Goal: Information Seeking & Learning: Compare options

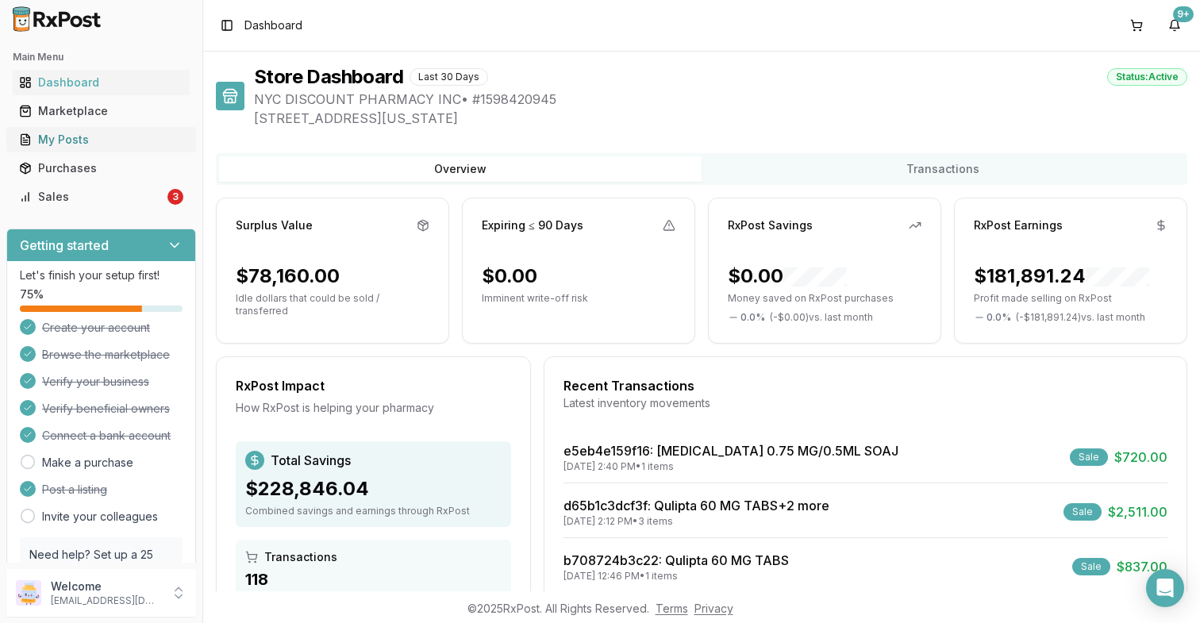
click at [95, 140] on div "My Posts" at bounding box center [101, 140] width 164 height 16
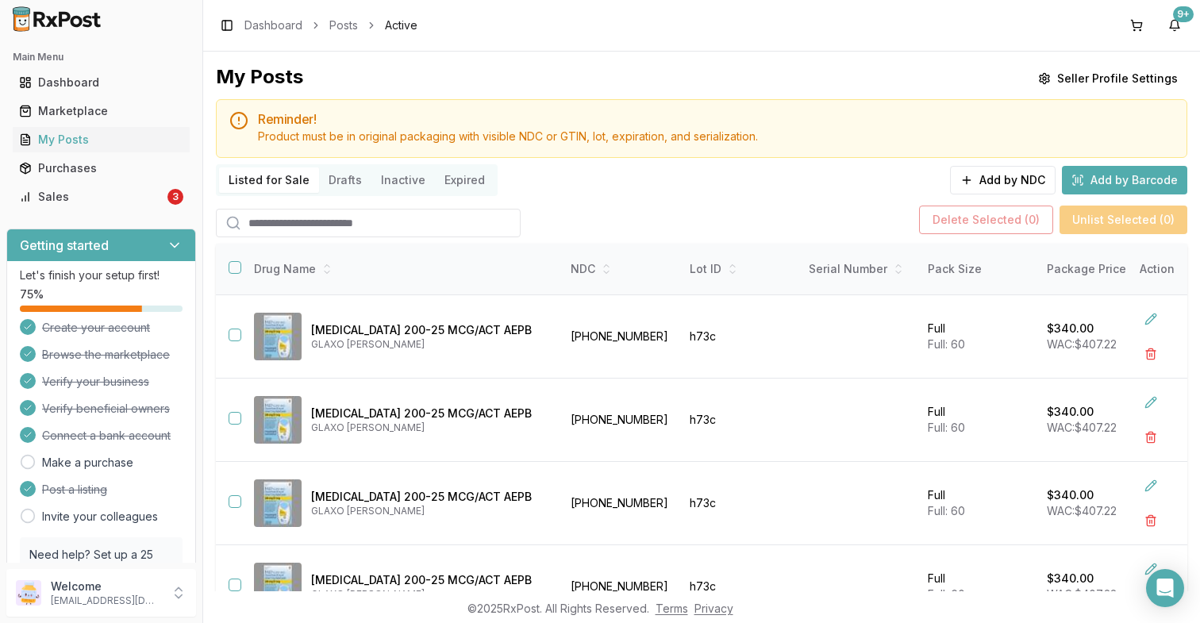
click at [392, 222] on input "search" at bounding box center [368, 223] width 305 height 29
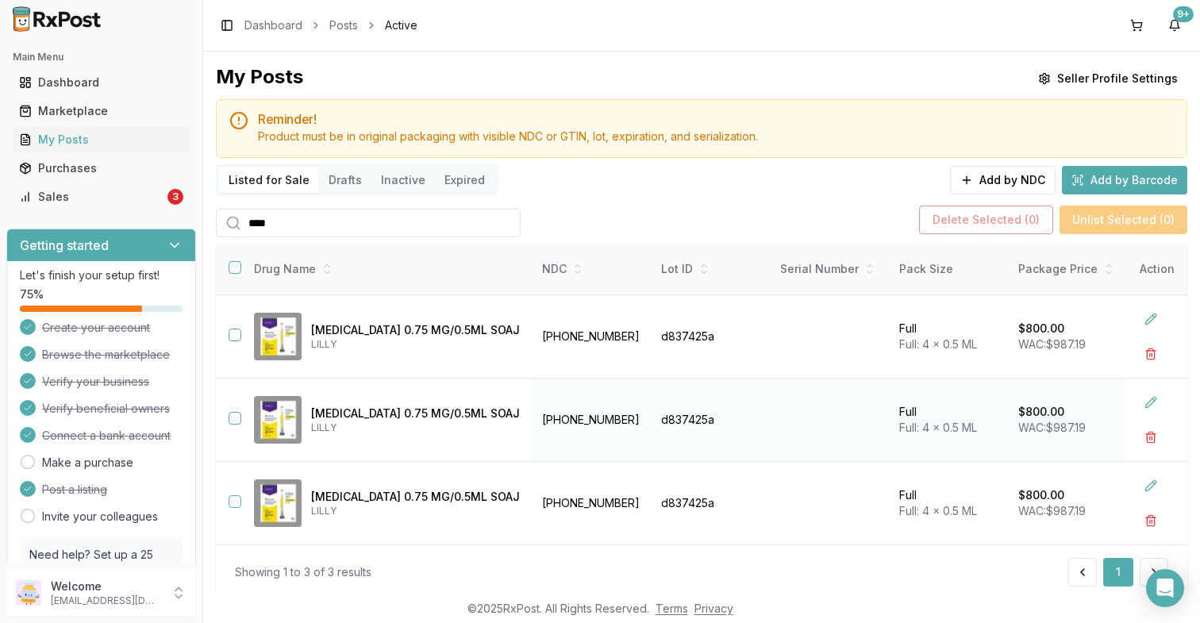
type input "****"
click at [237, 414] on button "button" at bounding box center [235, 418] width 13 height 13
click at [235, 336] on button "button" at bounding box center [235, 335] width 13 height 13
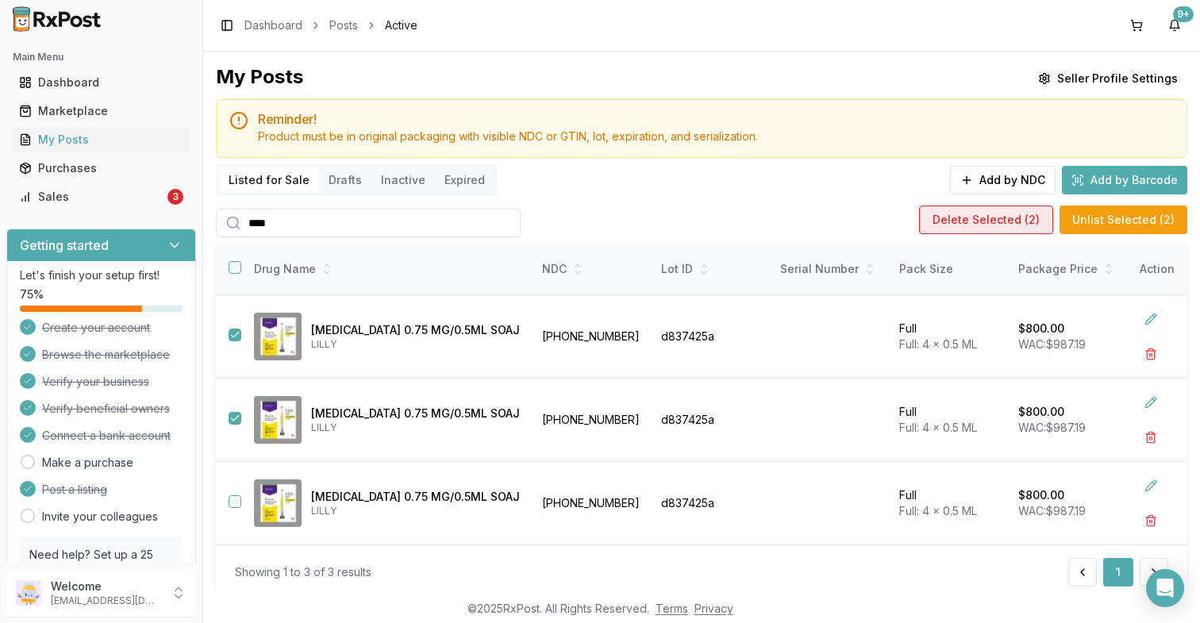
click at [968, 221] on button "Delete Selected ( 2 )" at bounding box center [986, 220] width 134 height 29
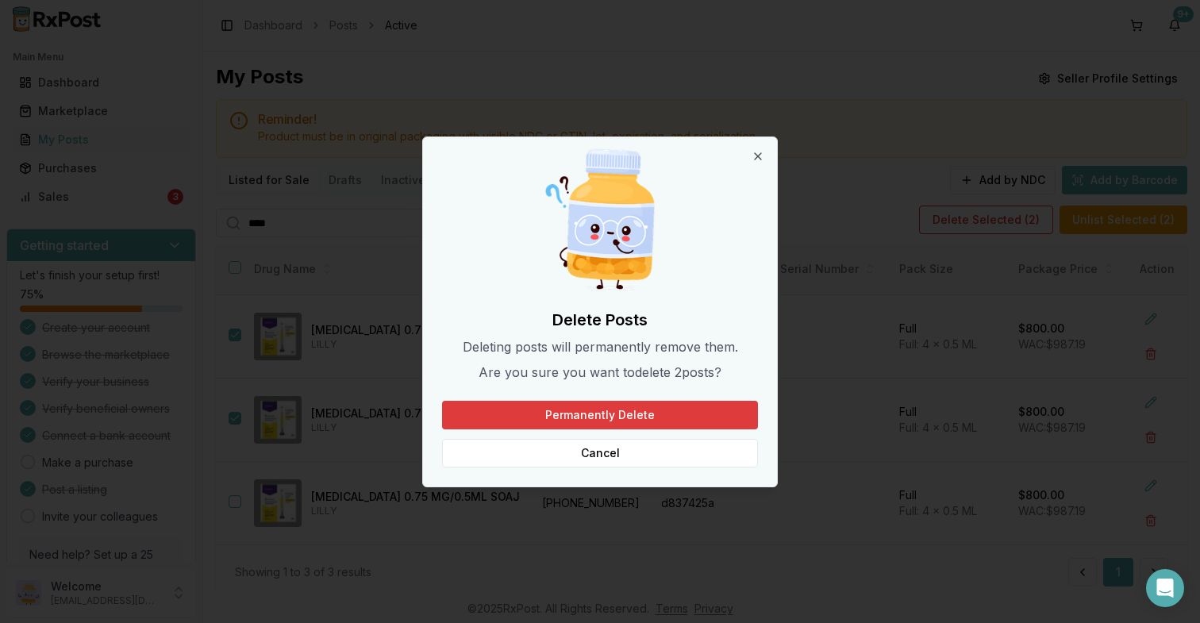
click at [714, 413] on button "Permanently Delete" at bounding box center [600, 415] width 316 height 29
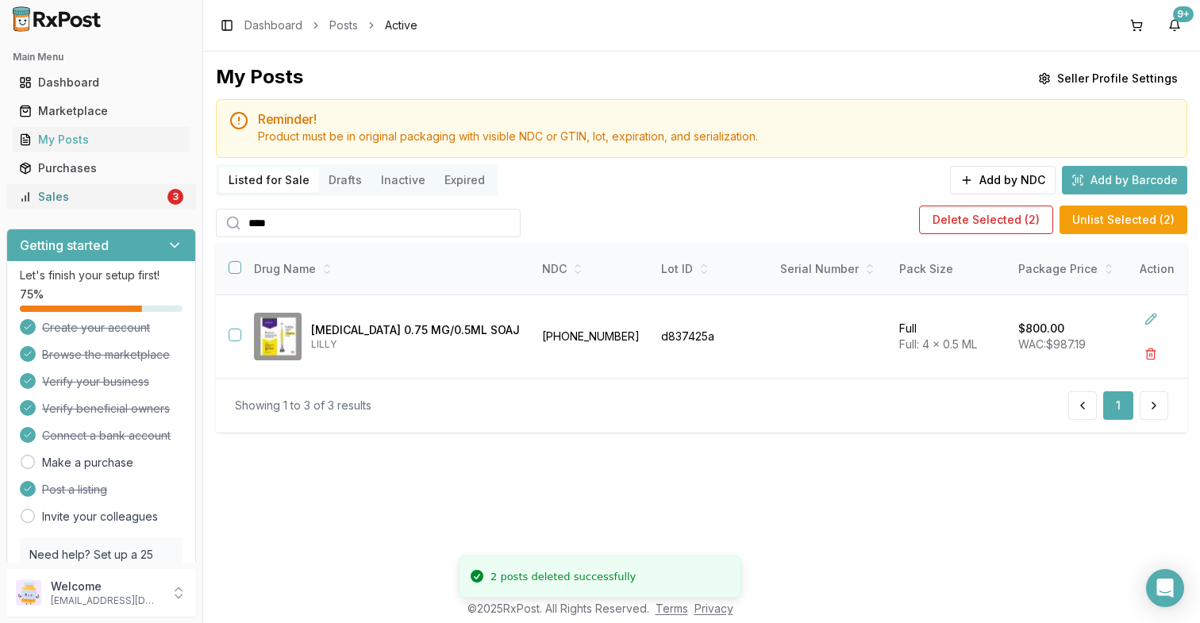
click at [105, 202] on div "Sales" at bounding box center [91, 197] width 145 height 16
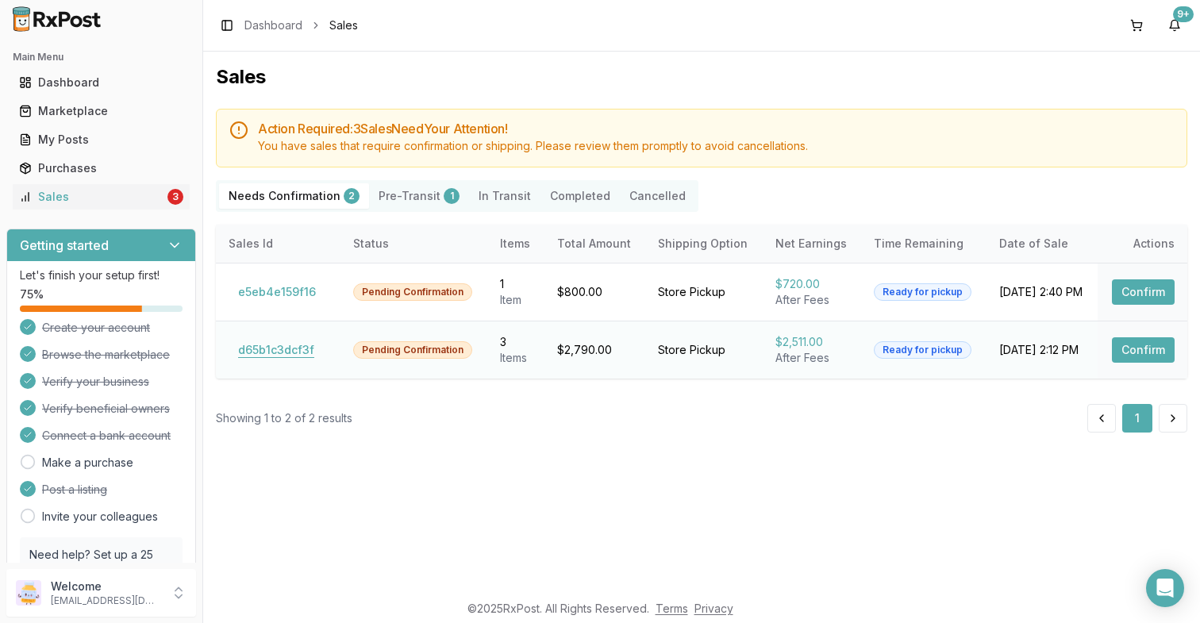
click at [260, 356] on button "d65b1c3dcf3f" at bounding box center [276, 349] width 95 height 25
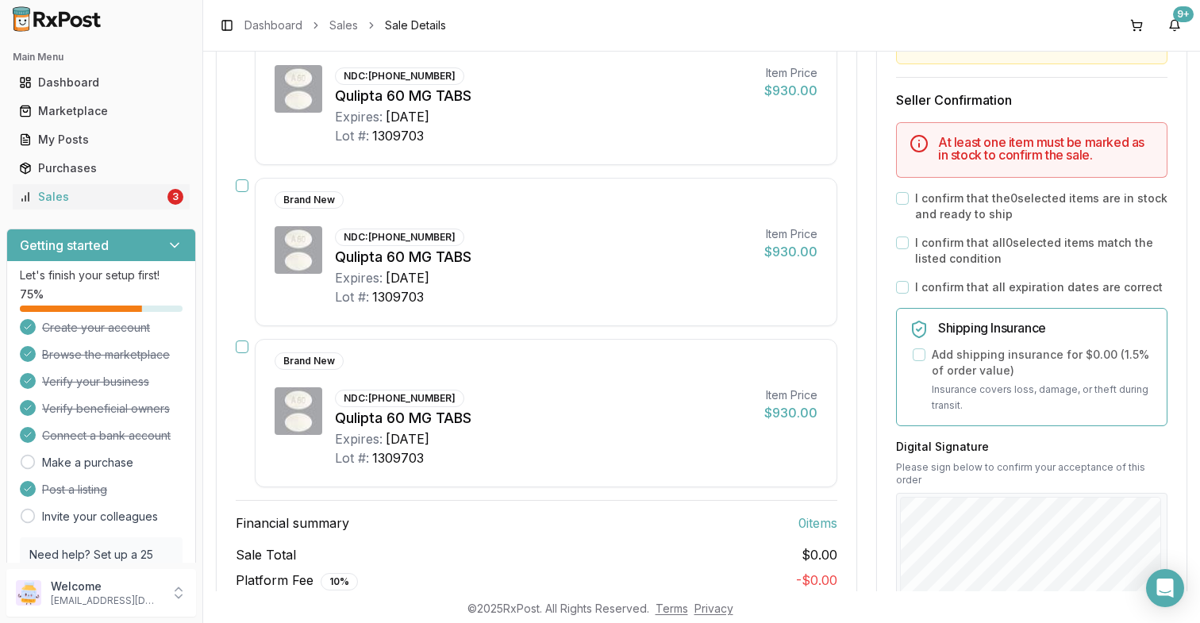
scroll to position [300, 0]
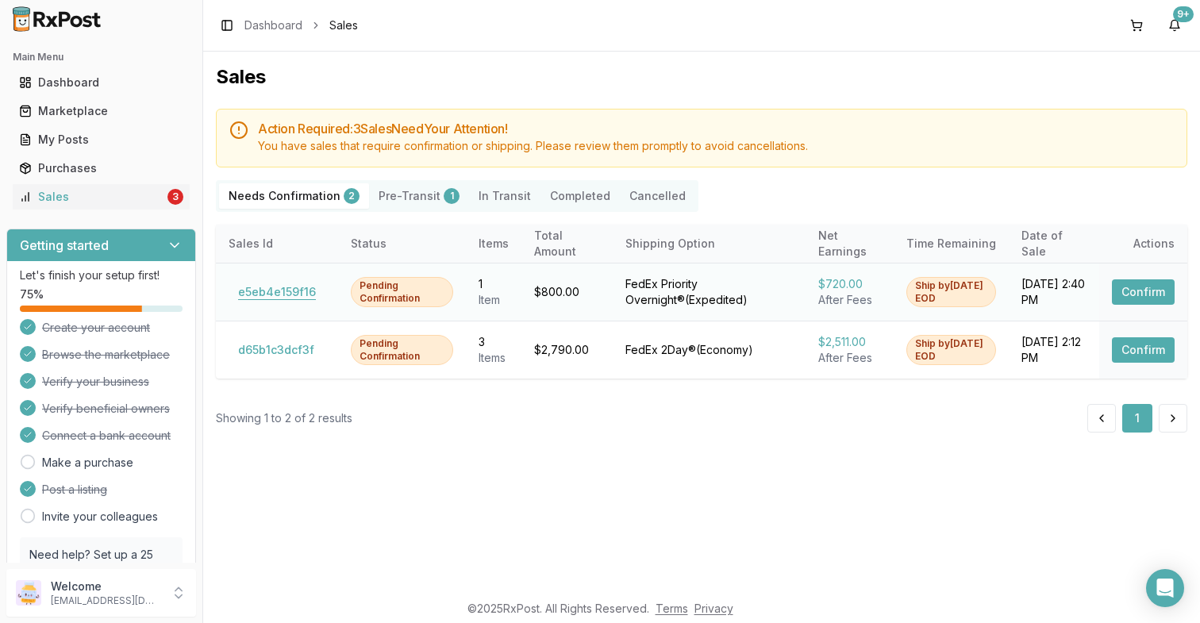
click at [280, 299] on button "e5eb4e159f16" at bounding box center [277, 291] width 97 height 25
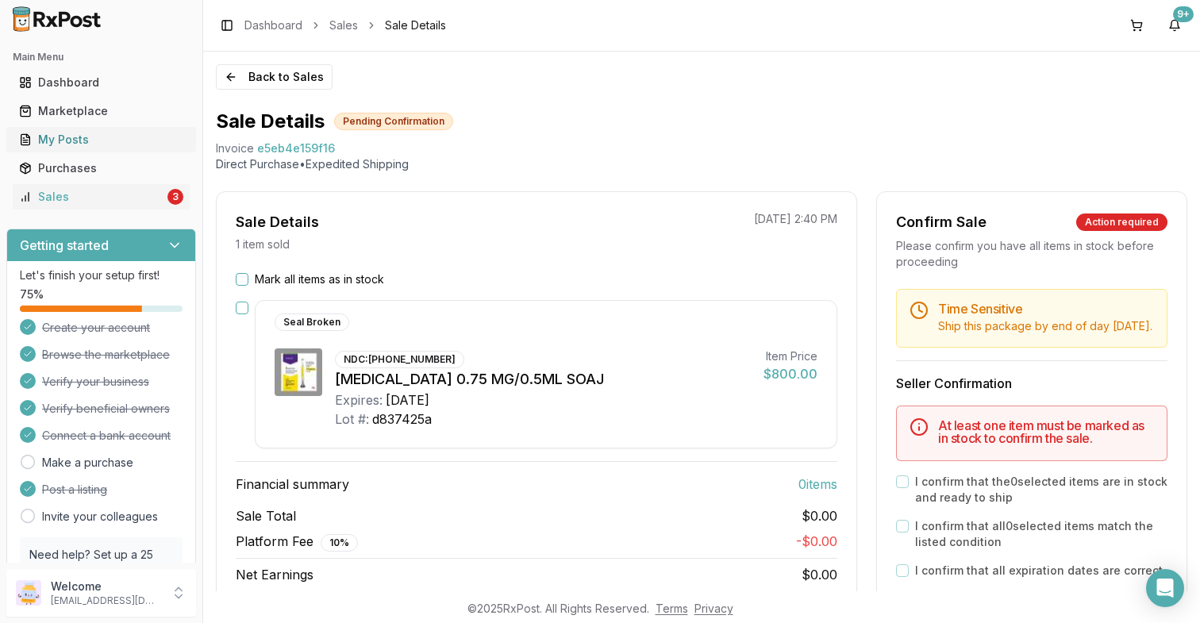
click at [108, 133] on div "My Posts" at bounding box center [101, 140] width 164 height 16
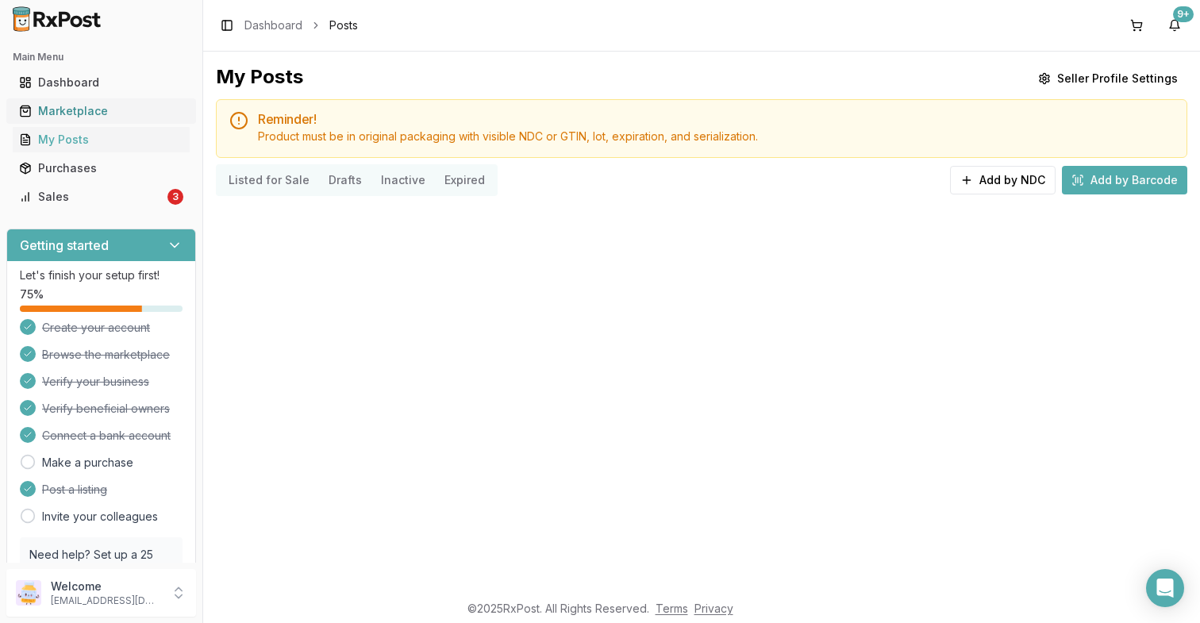
click at [113, 111] on div "Marketplace" at bounding box center [101, 111] width 164 height 16
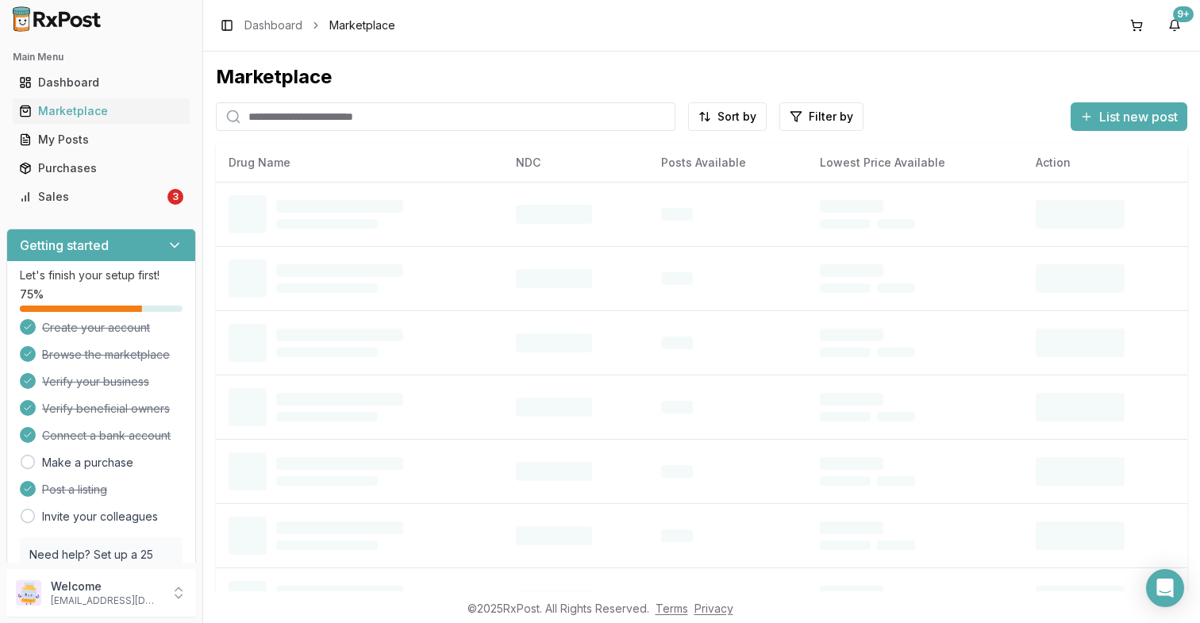
click at [309, 116] on input "search" at bounding box center [446, 116] width 460 height 29
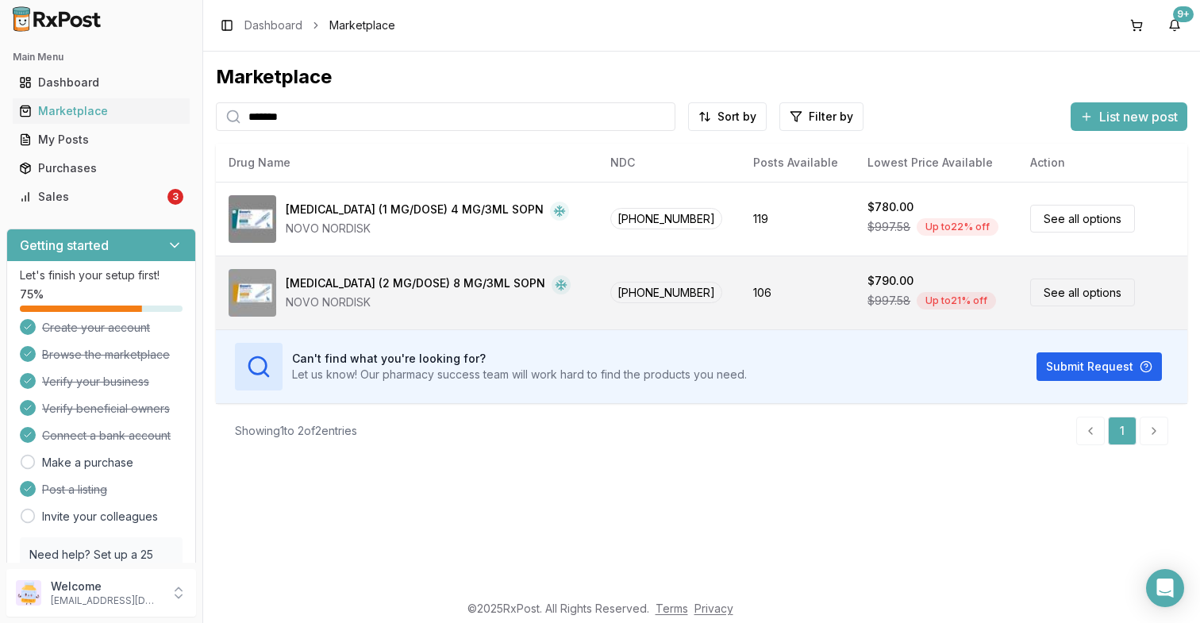
type input "*******"
click at [796, 304] on td "106" at bounding box center [798, 293] width 114 height 74
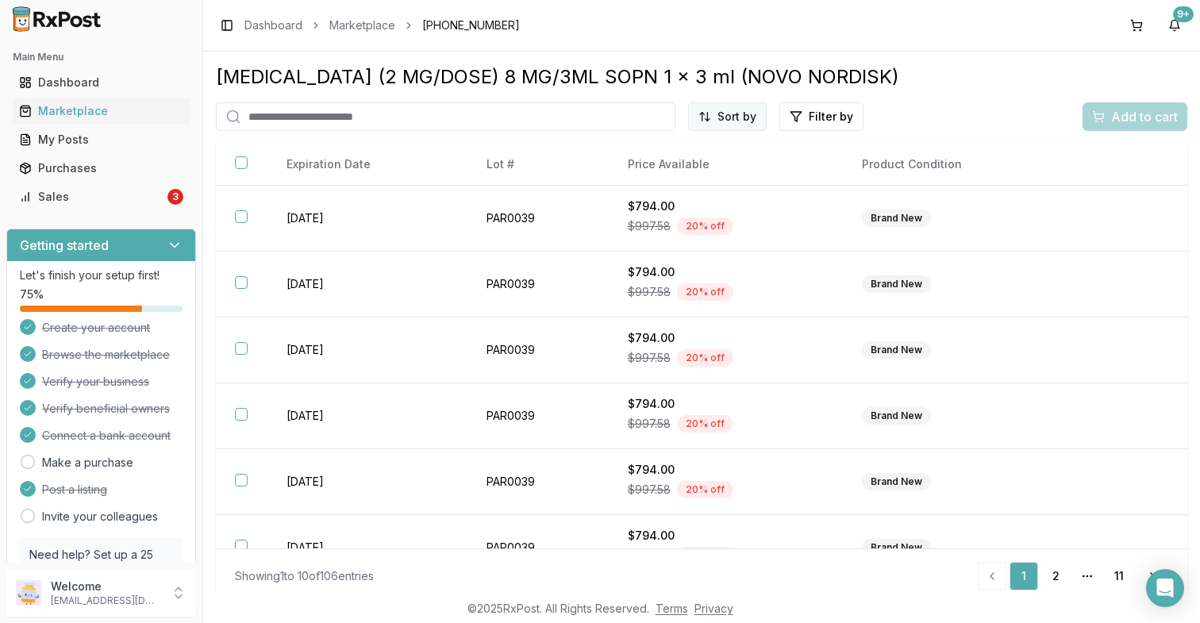
click at [728, 122] on html "Main Menu Dashboard Marketplace My Posts Purchases Sales 3 Getting started Let'…" at bounding box center [600, 311] width 1200 height 623
click at [691, 171] on div "Price (Low to High)" at bounding box center [685, 176] width 151 height 25
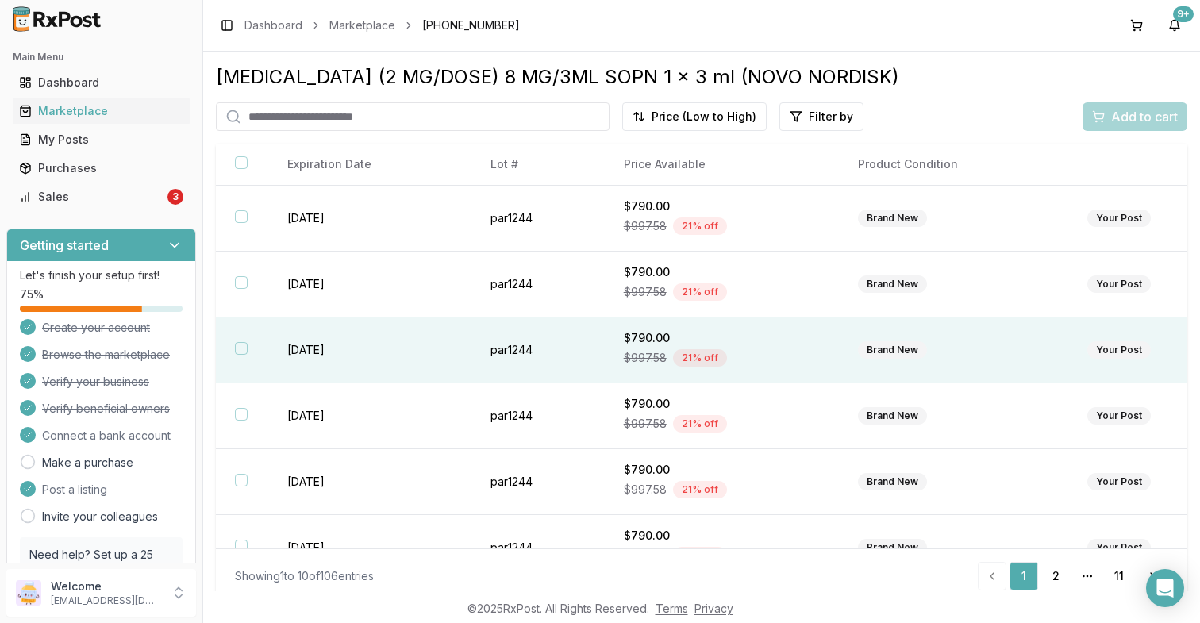
scroll to position [1, 0]
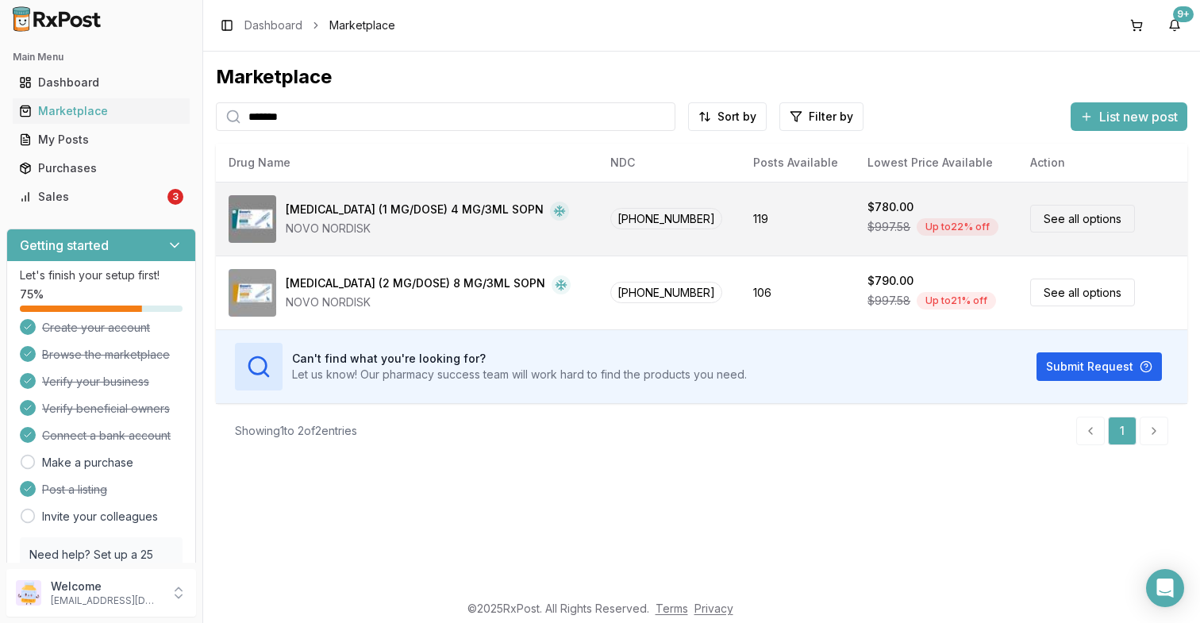
click at [638, 206] on td "[PHONE_NUMBER]" at bounding box center [669, 219] width 143 height 74
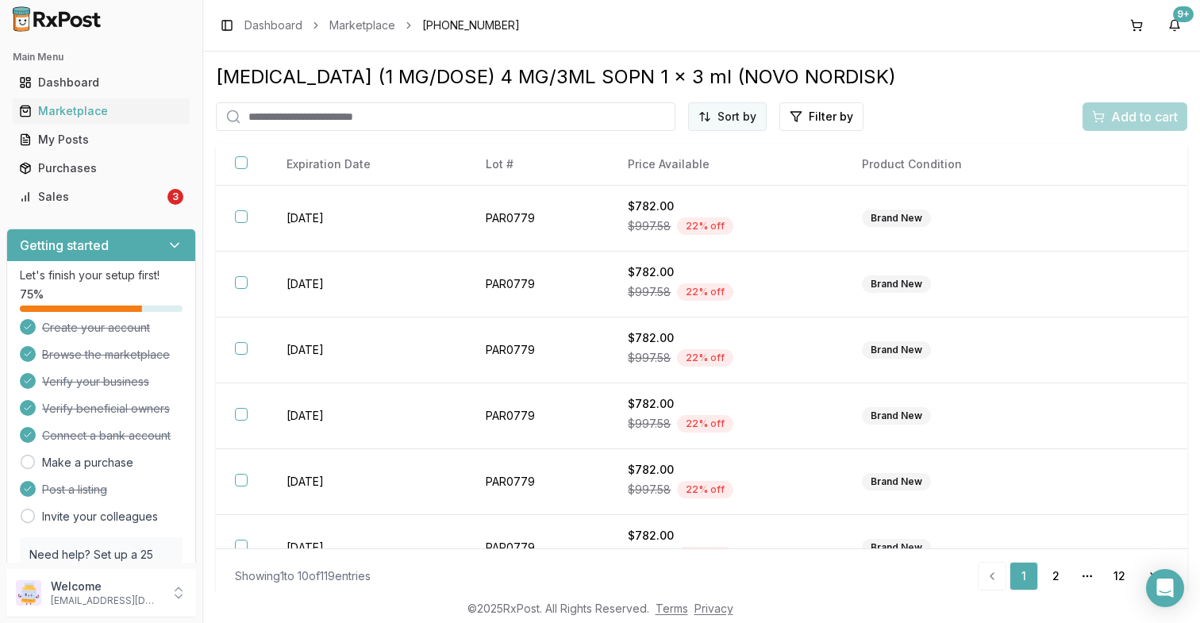
click at [728, 110] on html "Main Menu Dashboard Marketplace My Posts Purchases Sales 3 Getting started Let'…" at bounding box center [600, 311] width 1200 height 623
click at [699, 175] on div "Price (Low to High)" at bounding box center [685, 176] width 151 height 25
